Goal: Transaction & Acquisition: Book appointment/travel/reservation

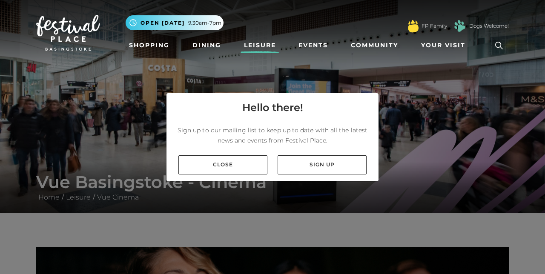
click at [335, 175] on link "Sign up" at bounding box center [322, 164] width 89 height 19
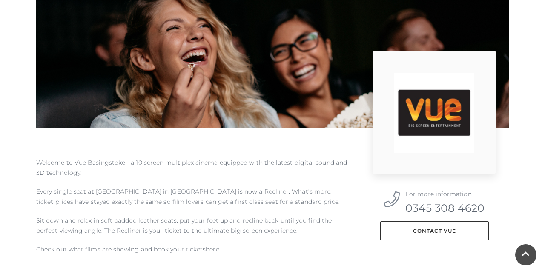
click at [349, 247] on div "Welcome to Vue Basingstoke - a 10 screen multiplex cinema equipped with the lat…" at bounding box center [192, 211] width 324 height 106
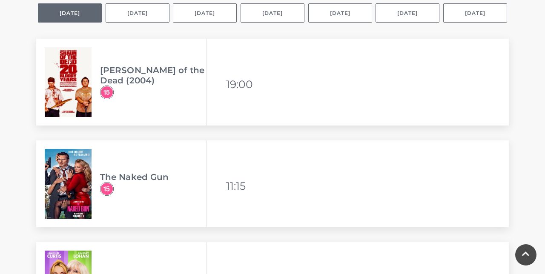
scroll to position [635, 0]
click at [280, 15] on button "[DATE]" at bounding box center [273, 12] width 64 height 19
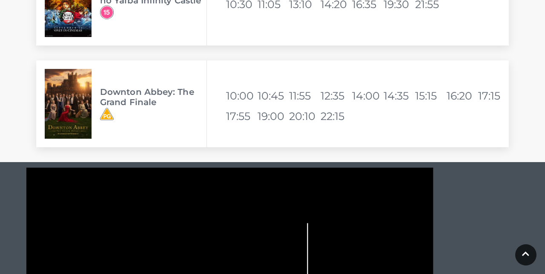
scroll to position [1939, 0]
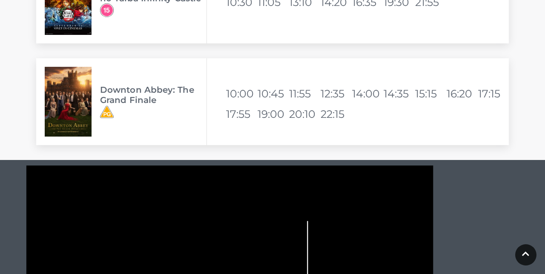
click at [159, 101] on h3 "Downton Abbey: The Grand Finale" at bounding box center [153, 95] width 106 height 20
click at [87, 100] on img at bounding box center [68, 102] width 47 height 70
click at [75, 105] on img at bounding box center [68, 102] width 47 height 70
